Goal: Task Accomplishment & Management: Complete application form

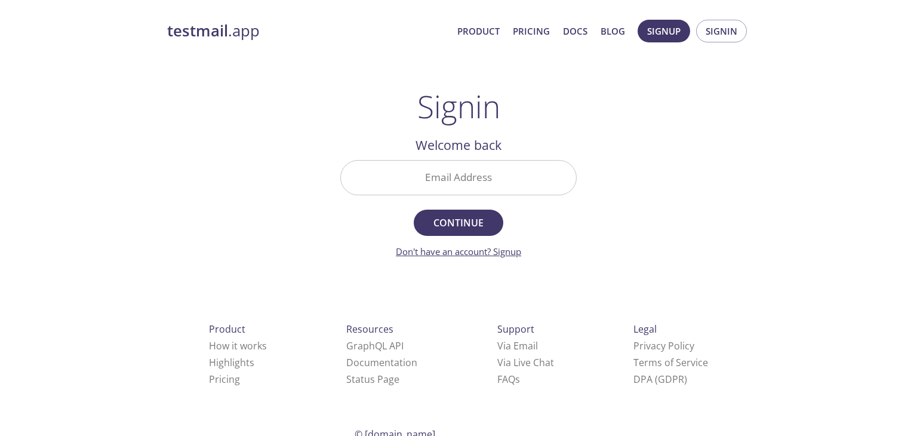
click at [497, 252] on link "Don't have an account? Signup" at bounding box center [458, 251] width 125 height 12
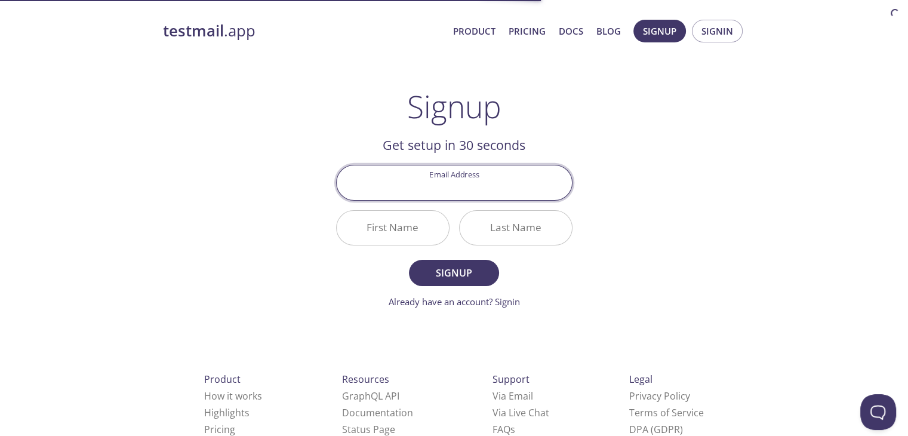
click at [482, 193] on input "Email Address" at bounding box center [454, 182] width 235 height 34
type input "[EMAIL_ADDRESS][DOMAIN_NAME]"
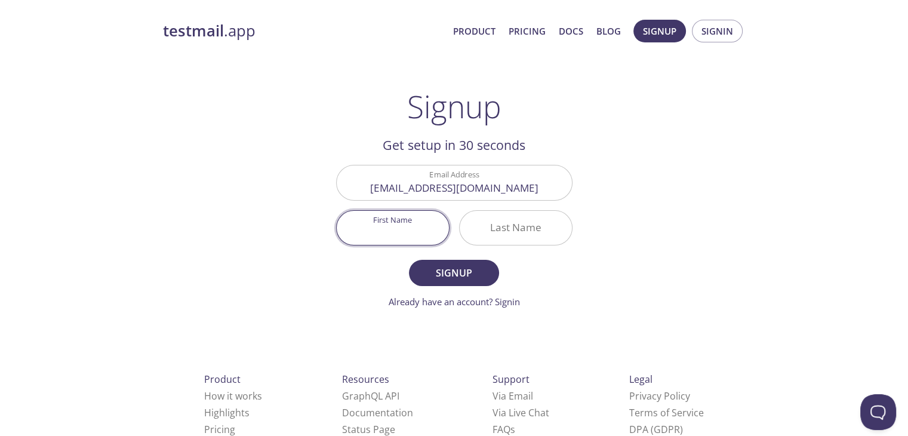
click at [389, 239] on input "First Name" at bounding box center [393, 228] width 112 height 34
type input "Alone"
click at [506, 227] on input "Last Name" at bounding box center [516, 228] width 112 height 34
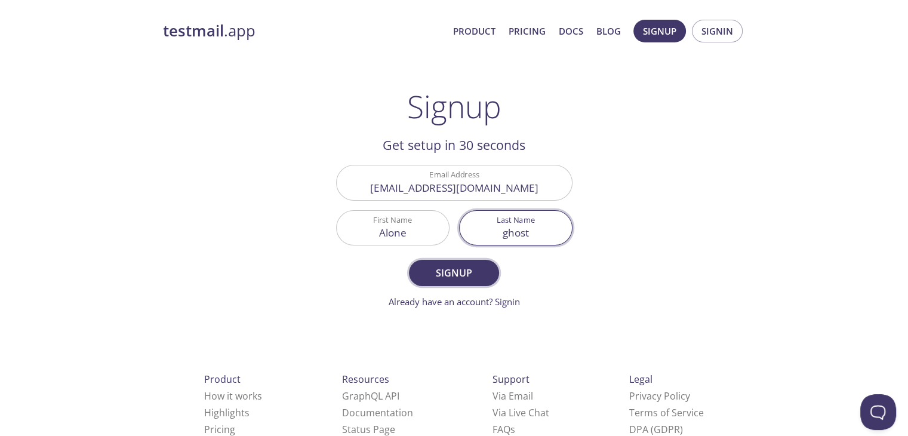
type input "ghost"
click at [468, 272] on span "Signup" at bounding box center [453, 272] width 63 height 17
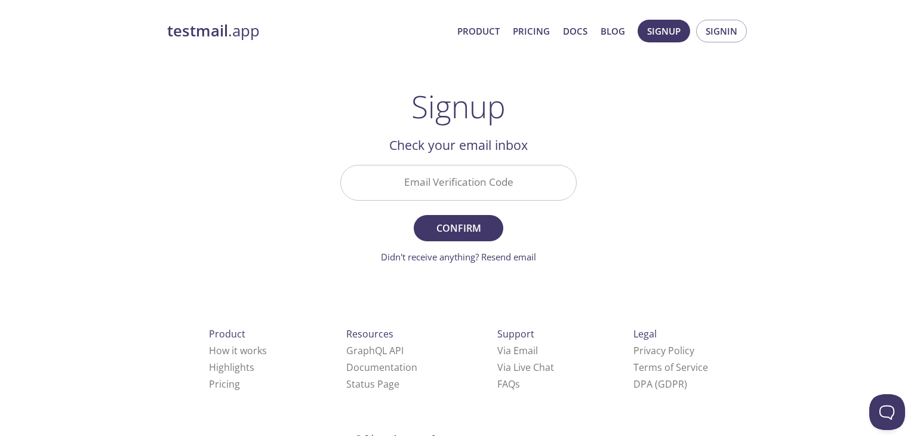
click at [480, 187] on input "Email Verification Code" at bounding box center [458, 182] width 235 height 34
click at [513, 255] on link "Didn't receive anything? Resend email" at bounding box center [458, 257] width 155 height 12
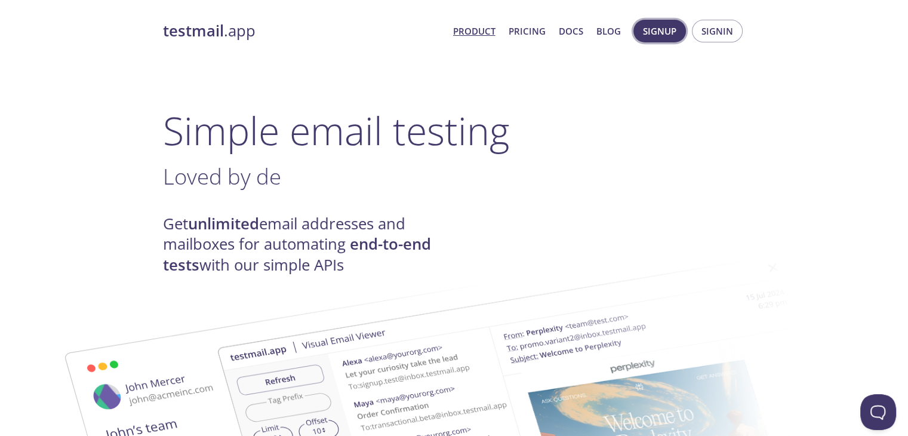
click at [666, 34] on span "Signup" at bounding box center [659, 31] width 33 height 16
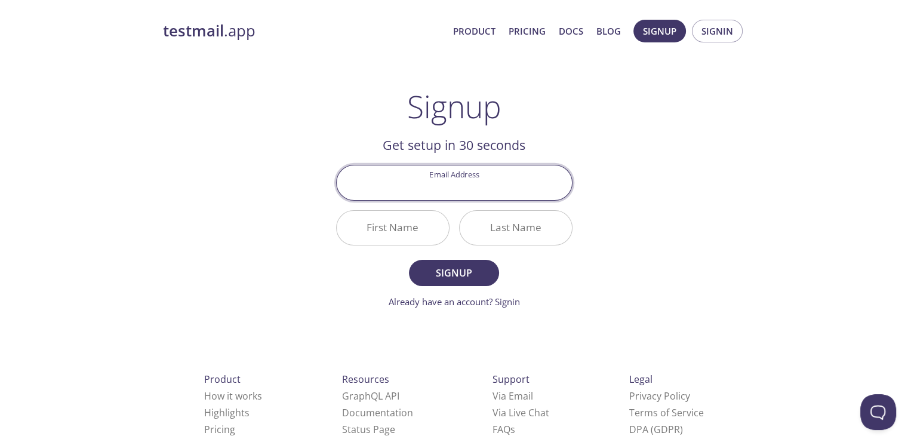
click at [492, 177] on input "Email Address" at bounding box center [454, 182] width 235 height 34
type input "[EMAIL_ADDRESS][DOMAIN_NAME]"
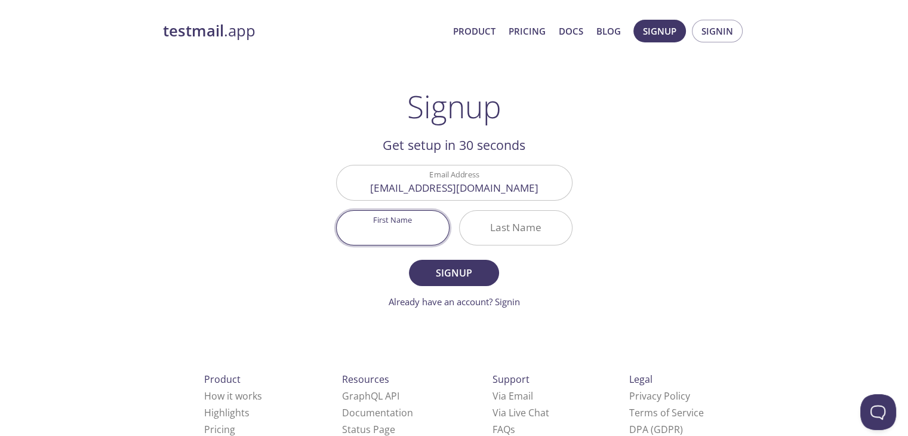
click at [399, 238] on input "First Name" at bounding box center [393, 228] width 112 height 34
type input "Alone"
click at [515, 219] on input "Last Name" at bounding box center [516, 228] width 112 height 34
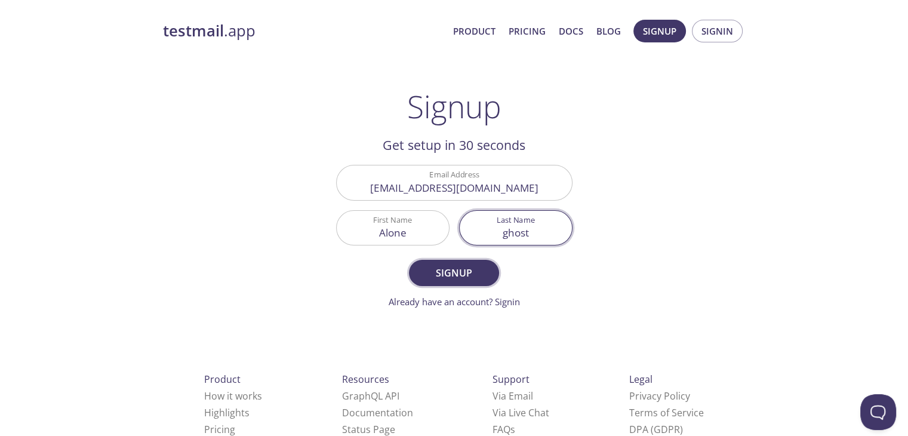
type input "ghost"
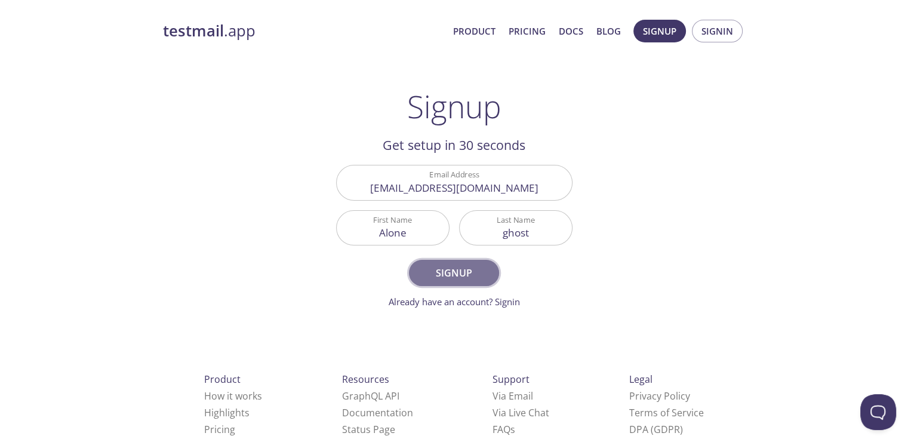
click at [480, 272] on span "Signup" at bounding box center [453, 272] width 63 height 17
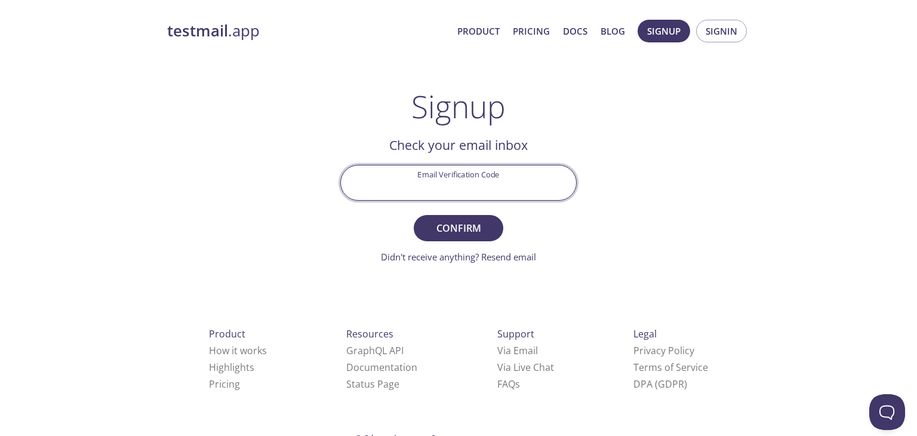
click at [492, 177] on input "Email Verification Code" at bounding box center [458, 182] width 235 height 34
type input "v"
type input "VTTE5FK"
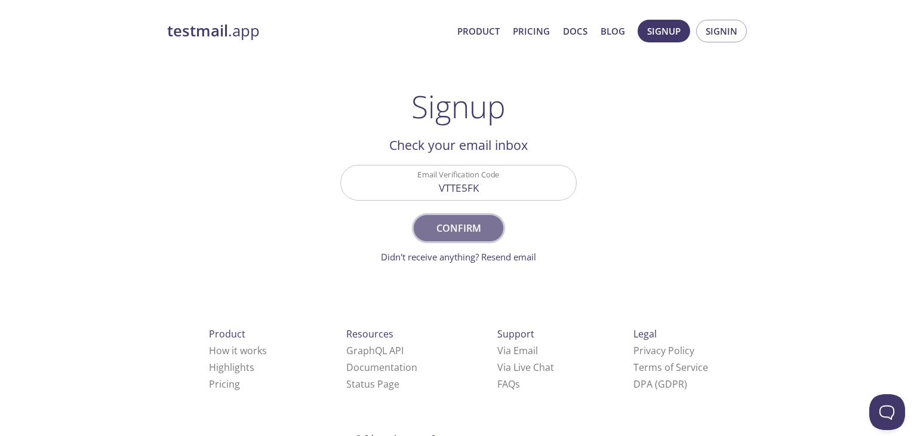
click at [458, 231] on span "Confirm" at bounding box center [458, 228] width 63 height 17
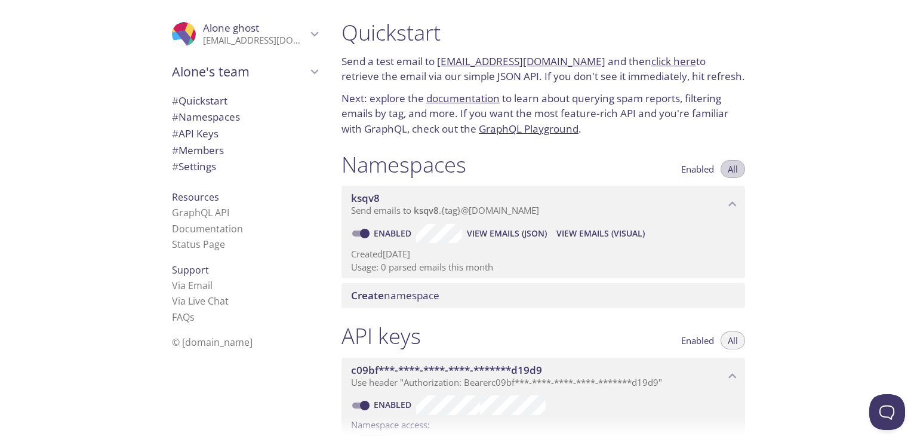
click at [734, 169] on span "All" at bounding box center [733, 169] width 10 height 0
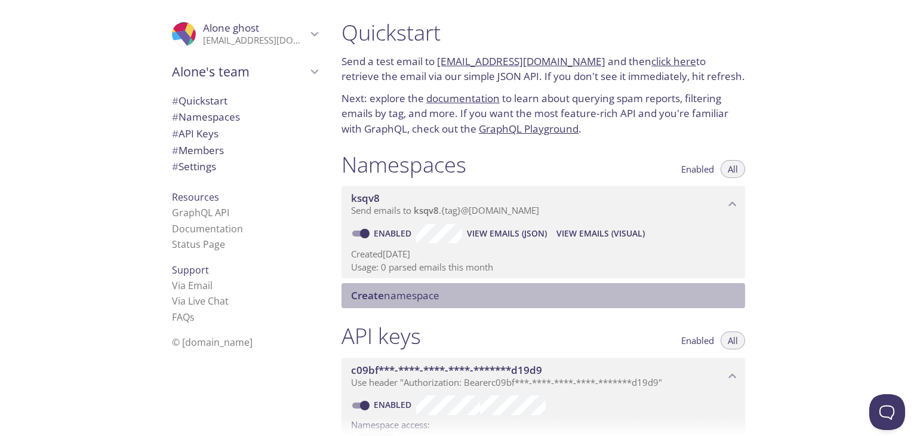
click at [382, 295] on span "Create" at bounding box center [367, 295] width 33 height 14
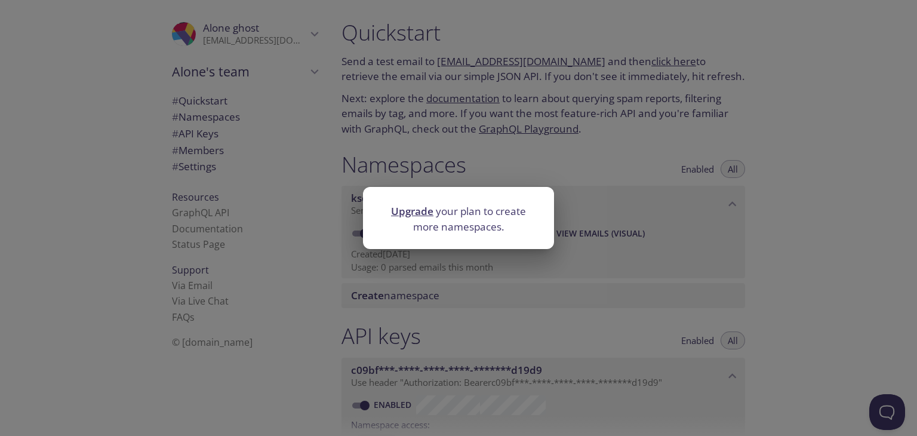
click at [587, 252] on div "Upgrade your plan to create more namespaces." at bounding box center [458, 218] width 917 height 436
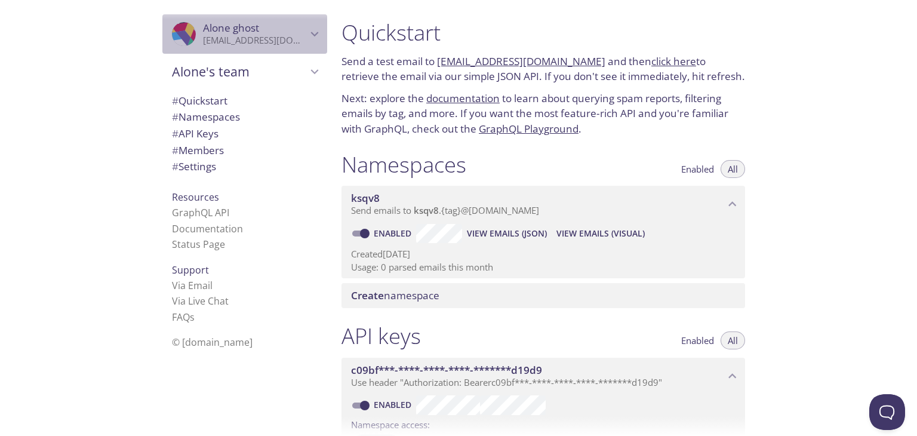
click at [289, 31] on span "Alone ghost" at bounding box center [255, 27] width 104 height 13
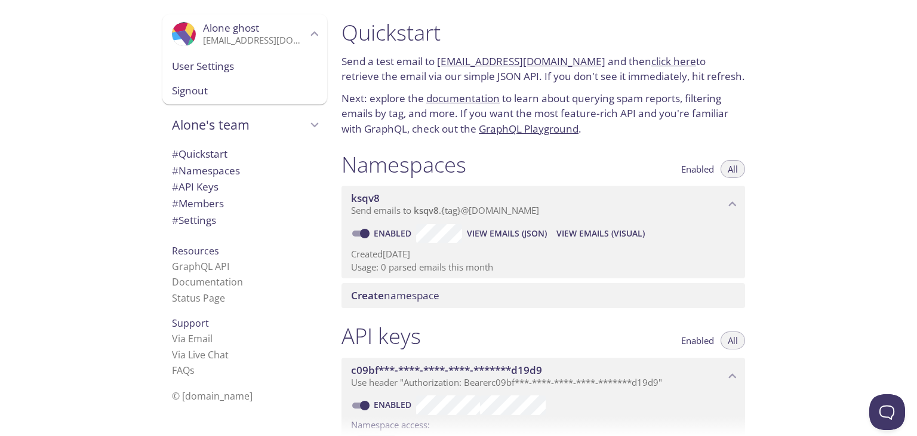
click at [801, 75] on div "Quickstart Send a test email to [EMAIL_ADDRESS][DOMAIN_NAME] and then click her…" at bounding box center [624, 218] width 585 height 436
click at [172, 39] on icon ".cls-1 { fill: #6d5ca8; } .cls-2 { fill: #3fc191; } .cls-3 { fill: #3b4752; } .…" at bounding box center [184, 34] width 24 height 24
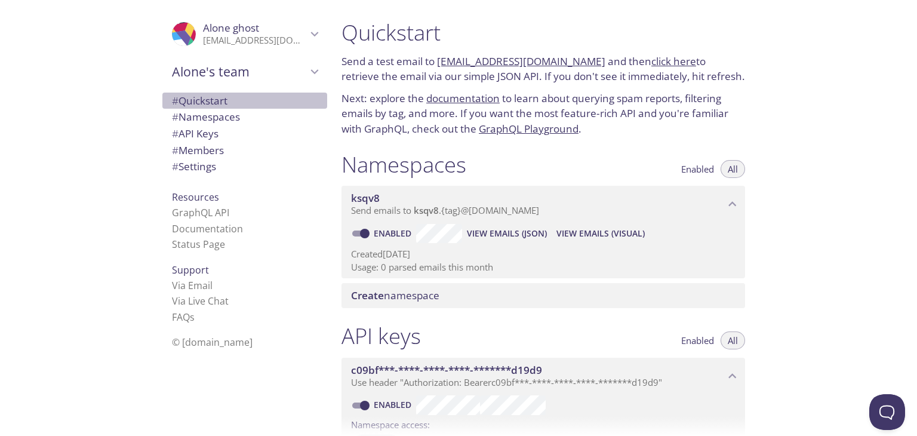
click at [194, 95] on span "# Quickstart" at bounding box center [200, 101] width 56 height 14
click at [656, 62] on link "click here" at bounding box center [673, 61] width 45 height 14
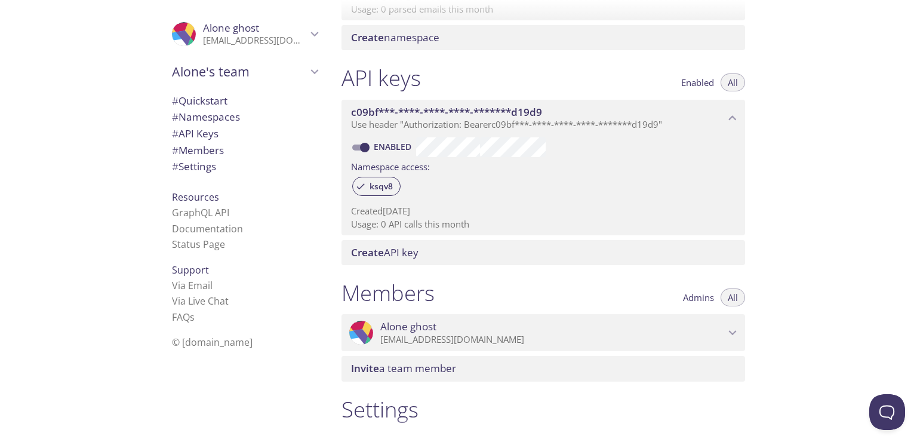
scroll to position [263, 0]
